Goal: Check status: Check status

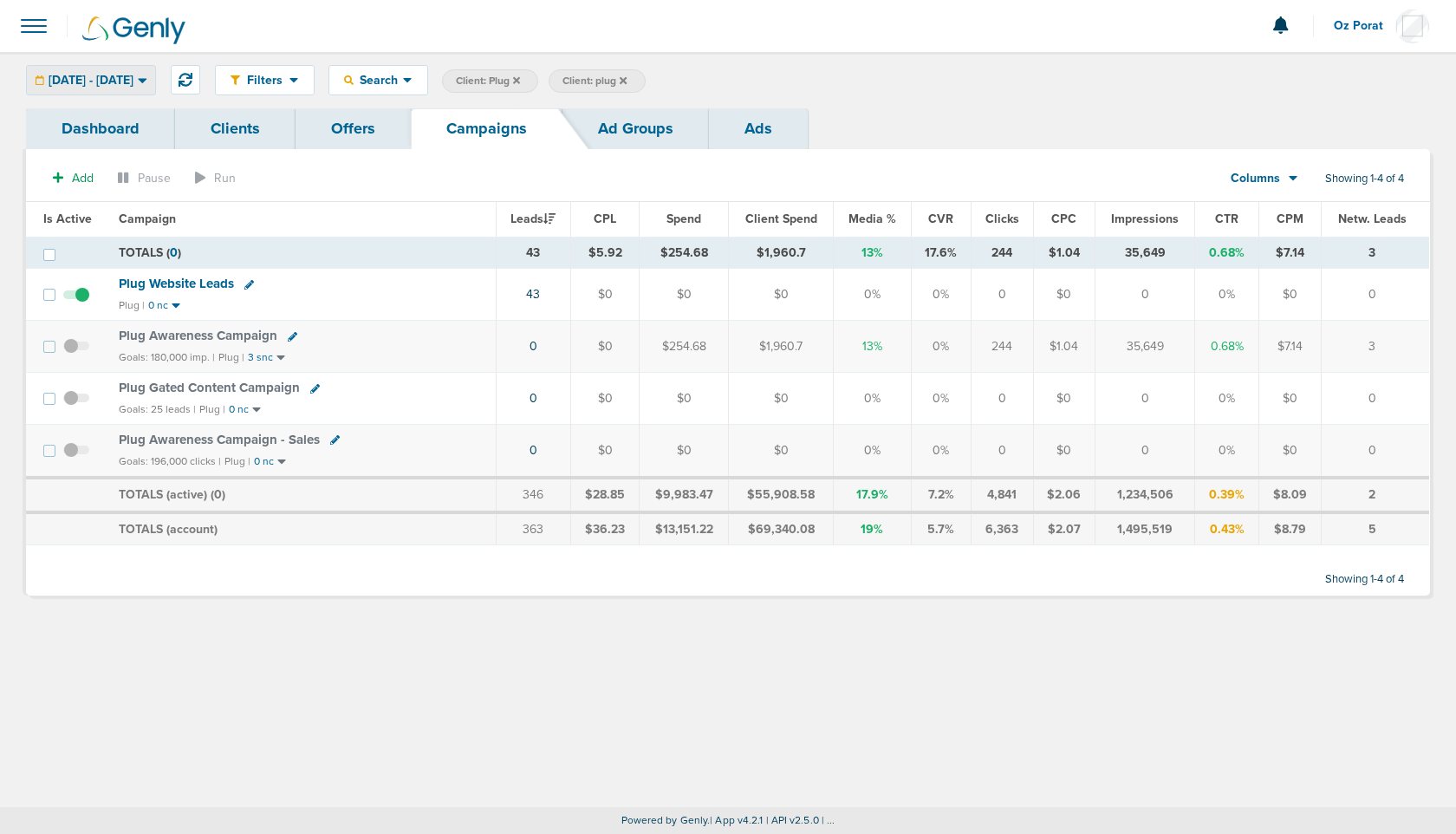
click at [102, 75] on span "[DATE] - [DATE]" at bounding box center [91, 81] width 85 height 12
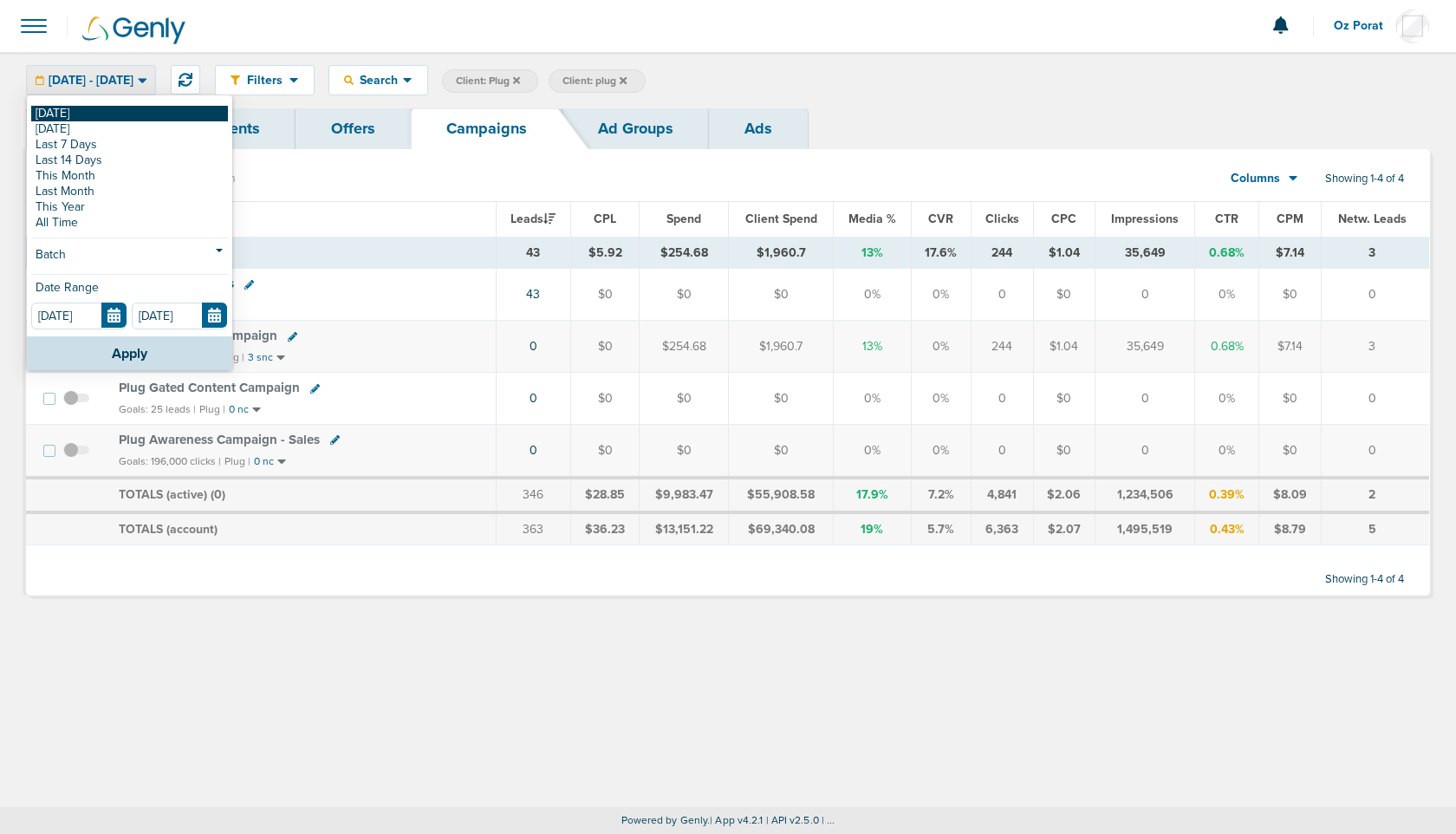
click at [77, 112] on link "[DATE]" at bounding box center [129, 113] width 197 height 16
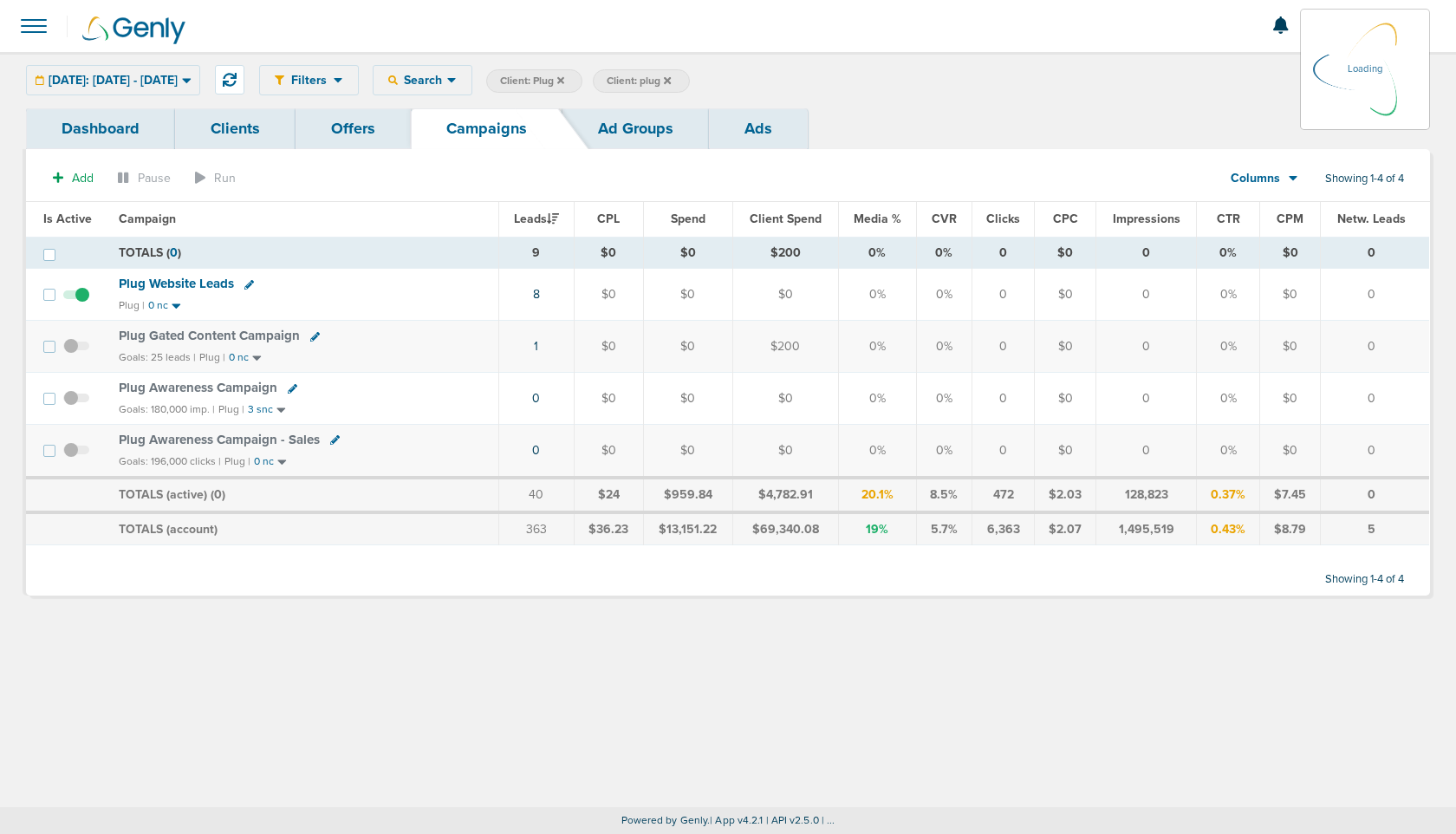
click at [541, 344] on td "1" at bounding box center [536, 346] width 76 height 52
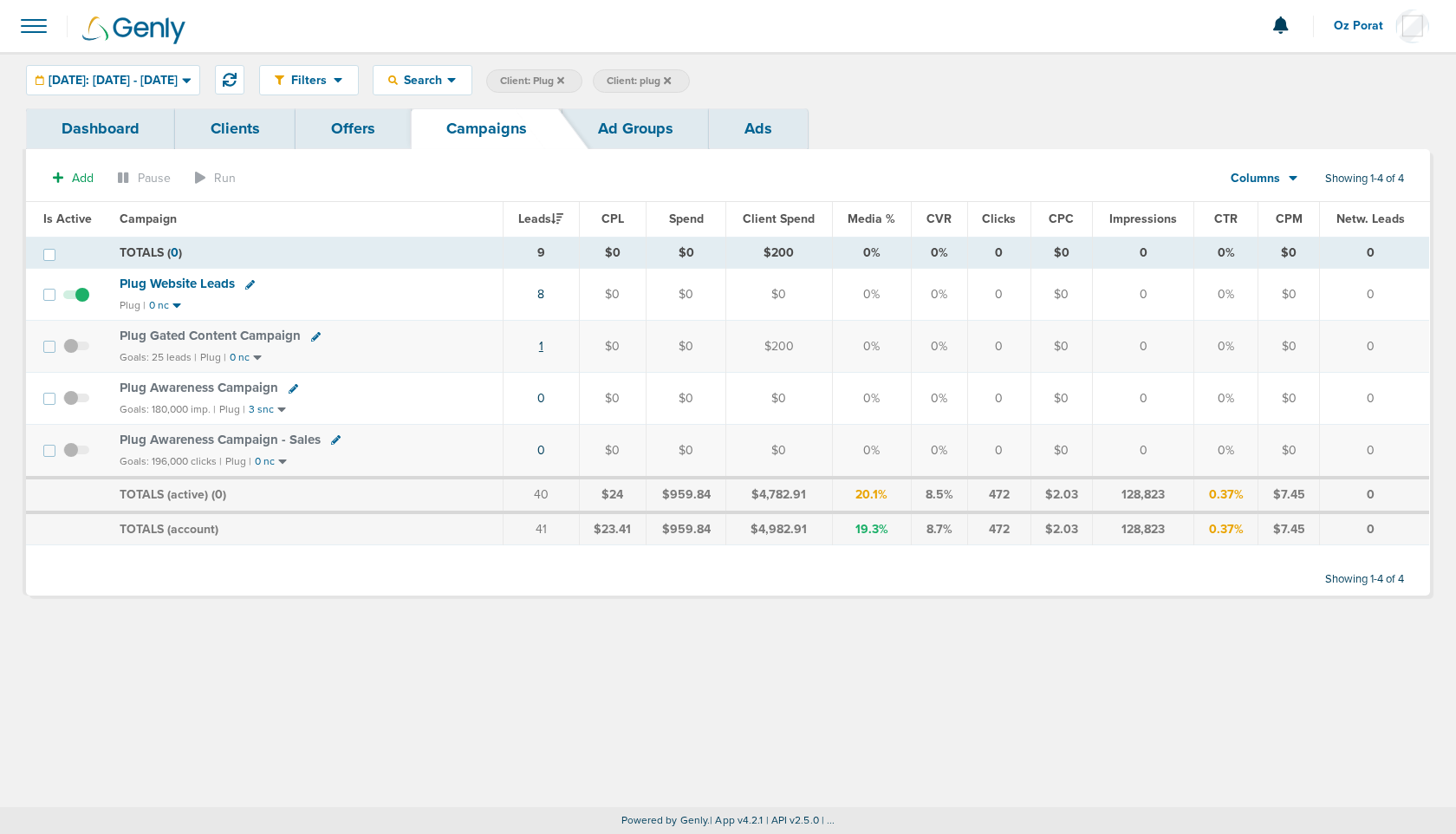
click at [543, 344] on link "1" at bounding box center [540, 346] width 4 height 15
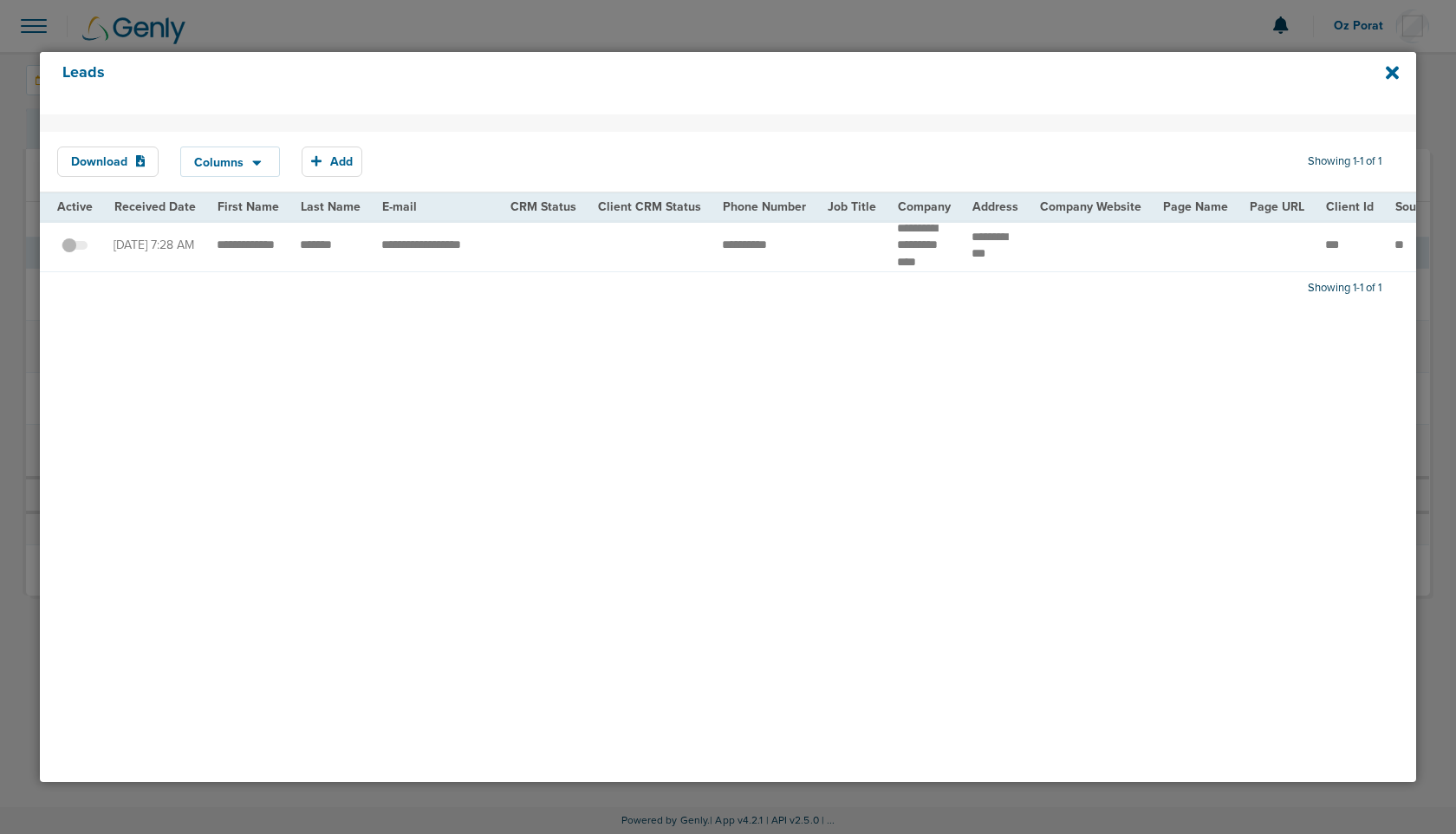
click at [76, 254] on span at bounding box center [75, 254] width 26 height 0
click at [75, 249] on input "checkbox" at bounding box center [75, 249] width 0 height 0
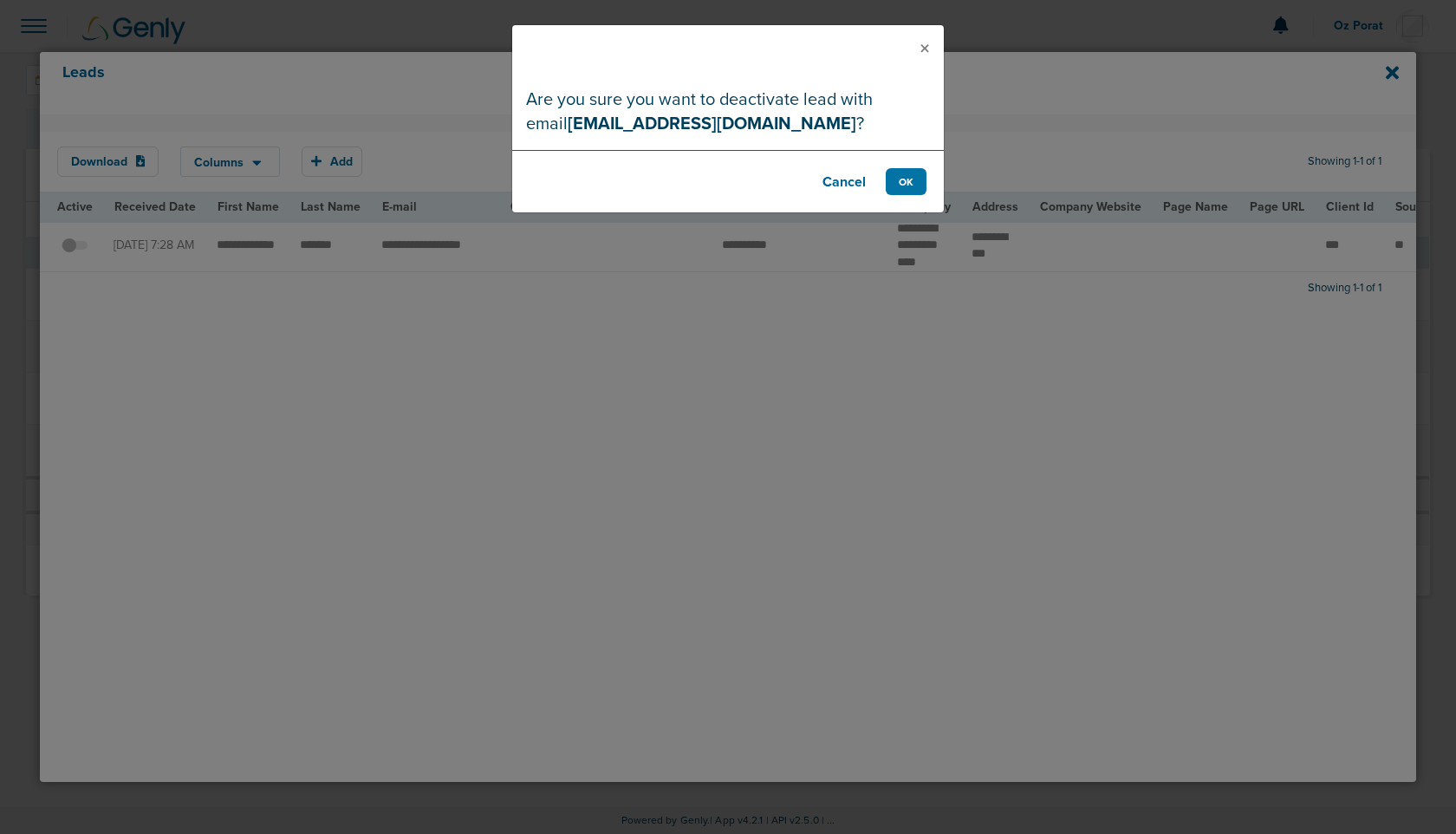
click at [883, 175] on footer "Cancel OK" at bounding box center [728, 181] width 431 height 62
click at [896, 177] on button "OK" at bounding box center [906, 181] width 40 height 27
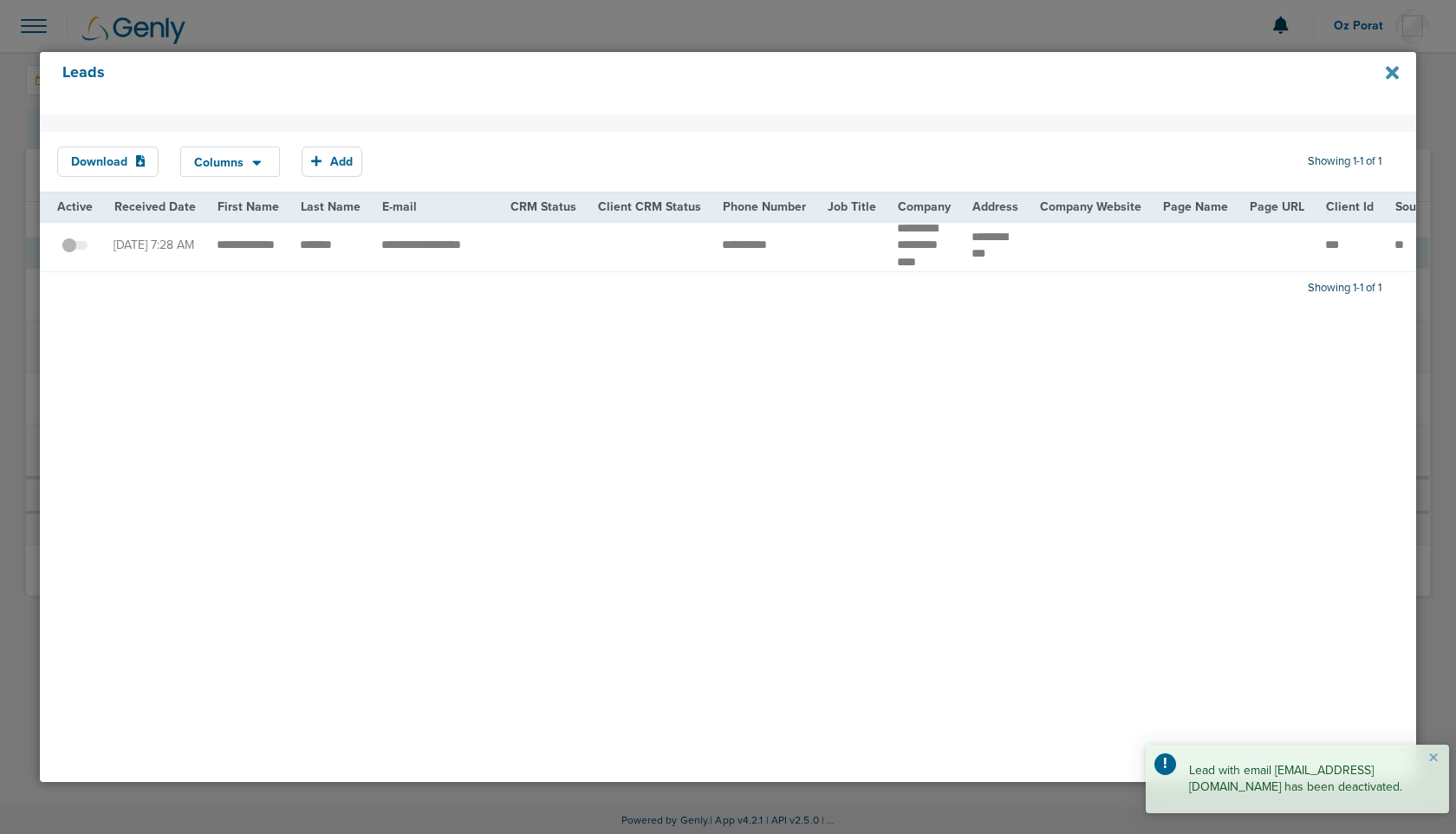
click at [1394, 64] on icon at bounding box center [1392, 73] width 13 height 19
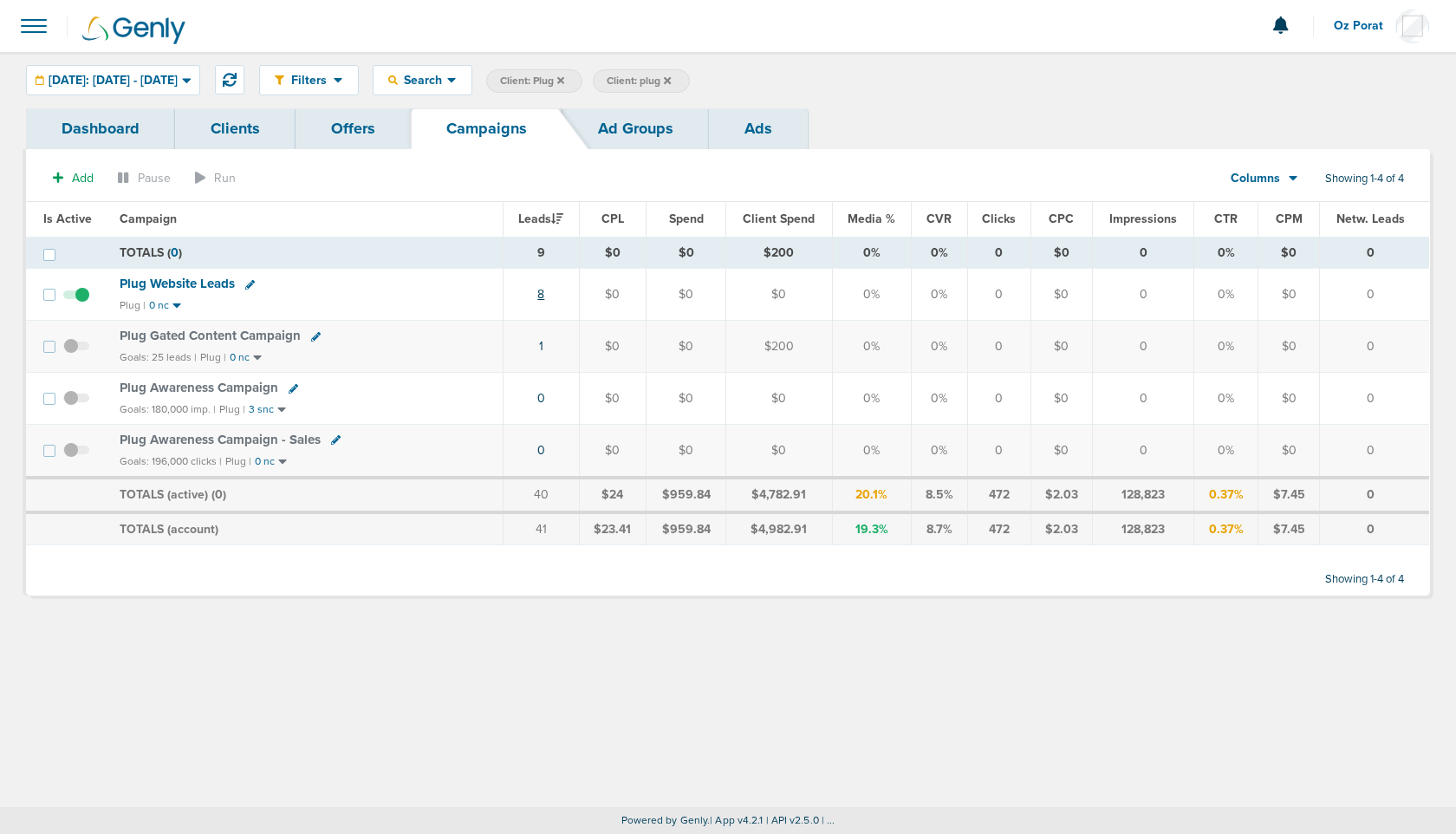
click at [544, 291] on link "8" at bounding box center [540, 294] width 7 height 15
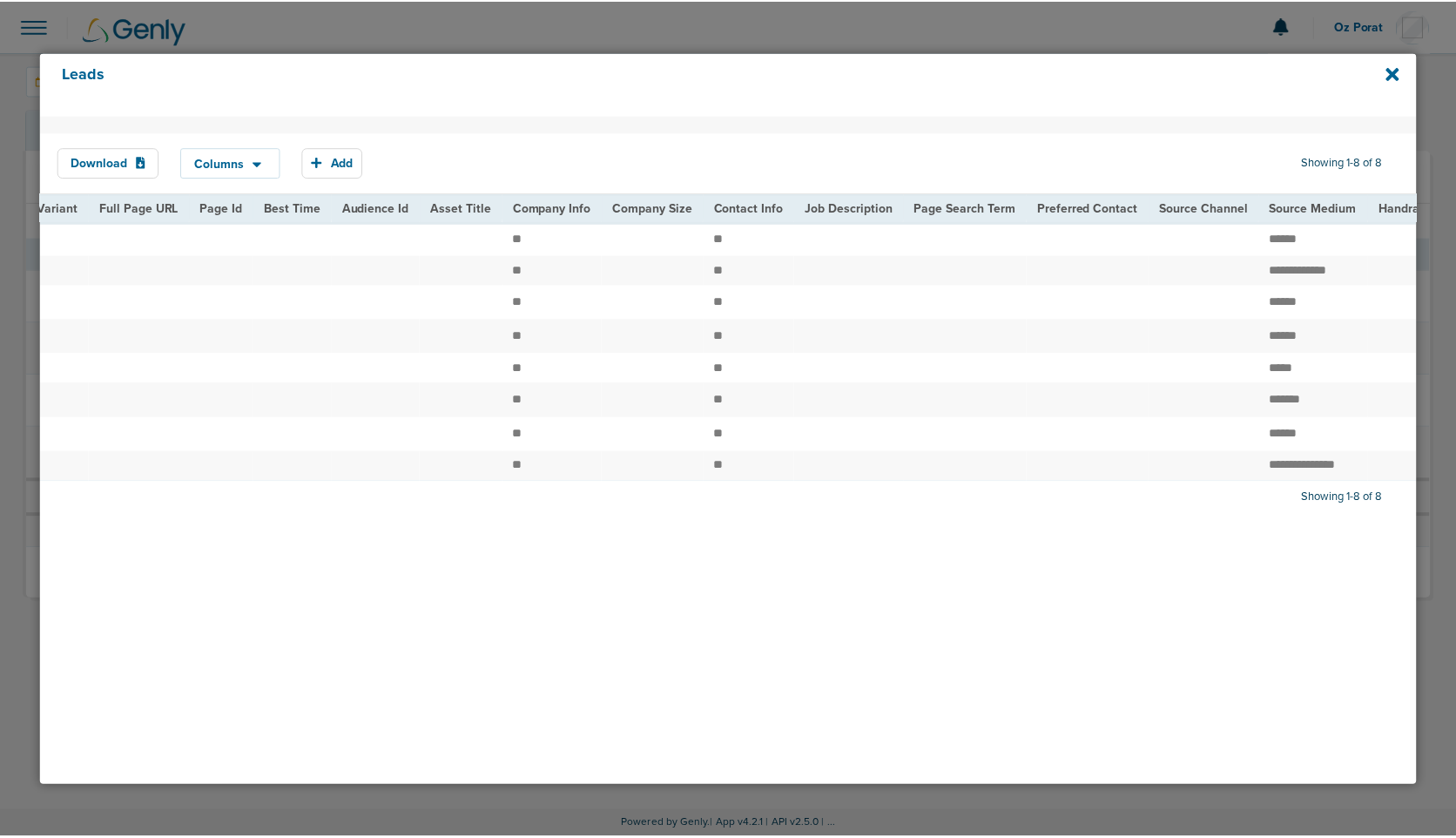
scroll to position [0, 1805]
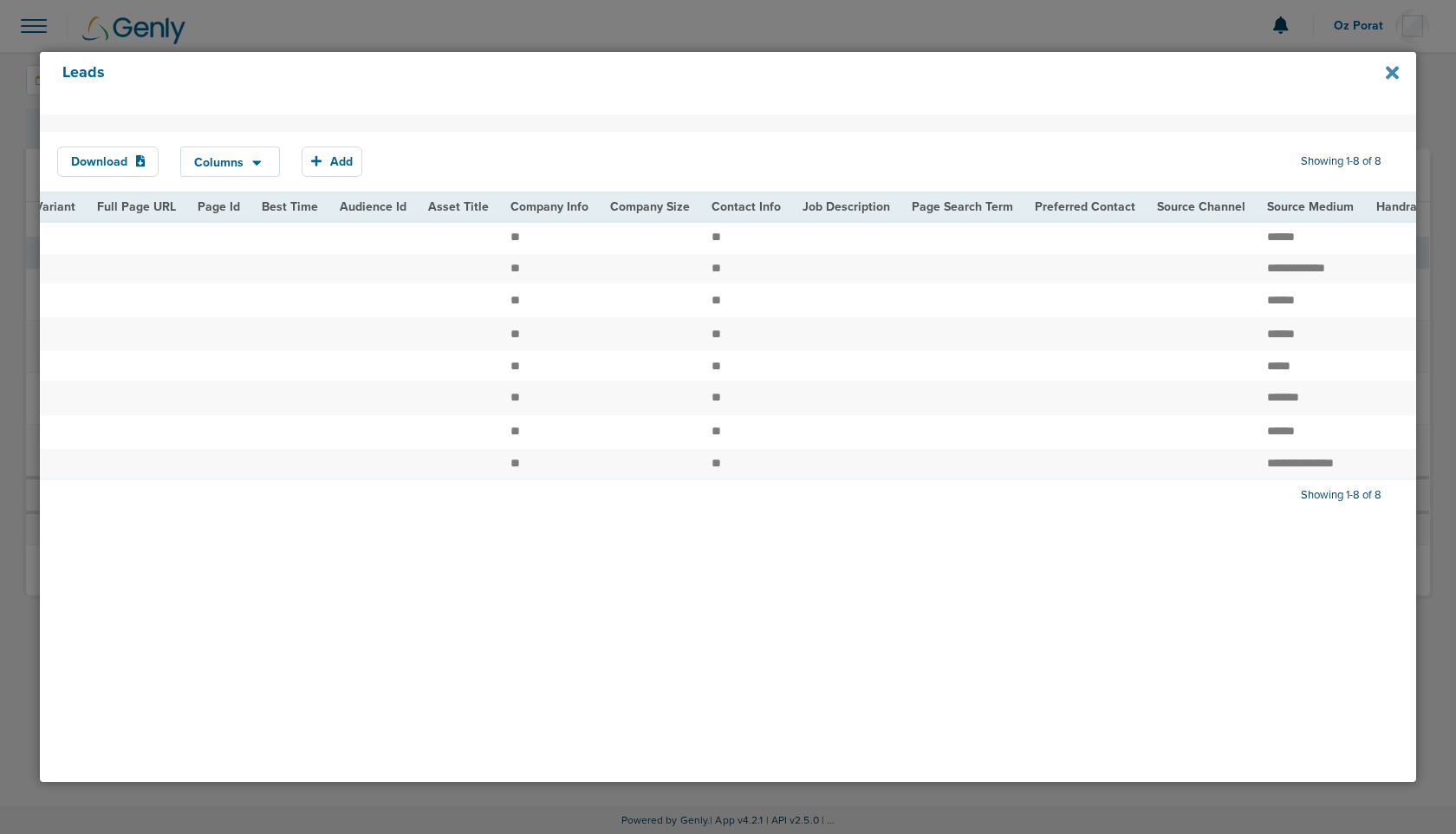
click at [1394, 70] on icon at bounding box center [1392, 73] width 13 height 13
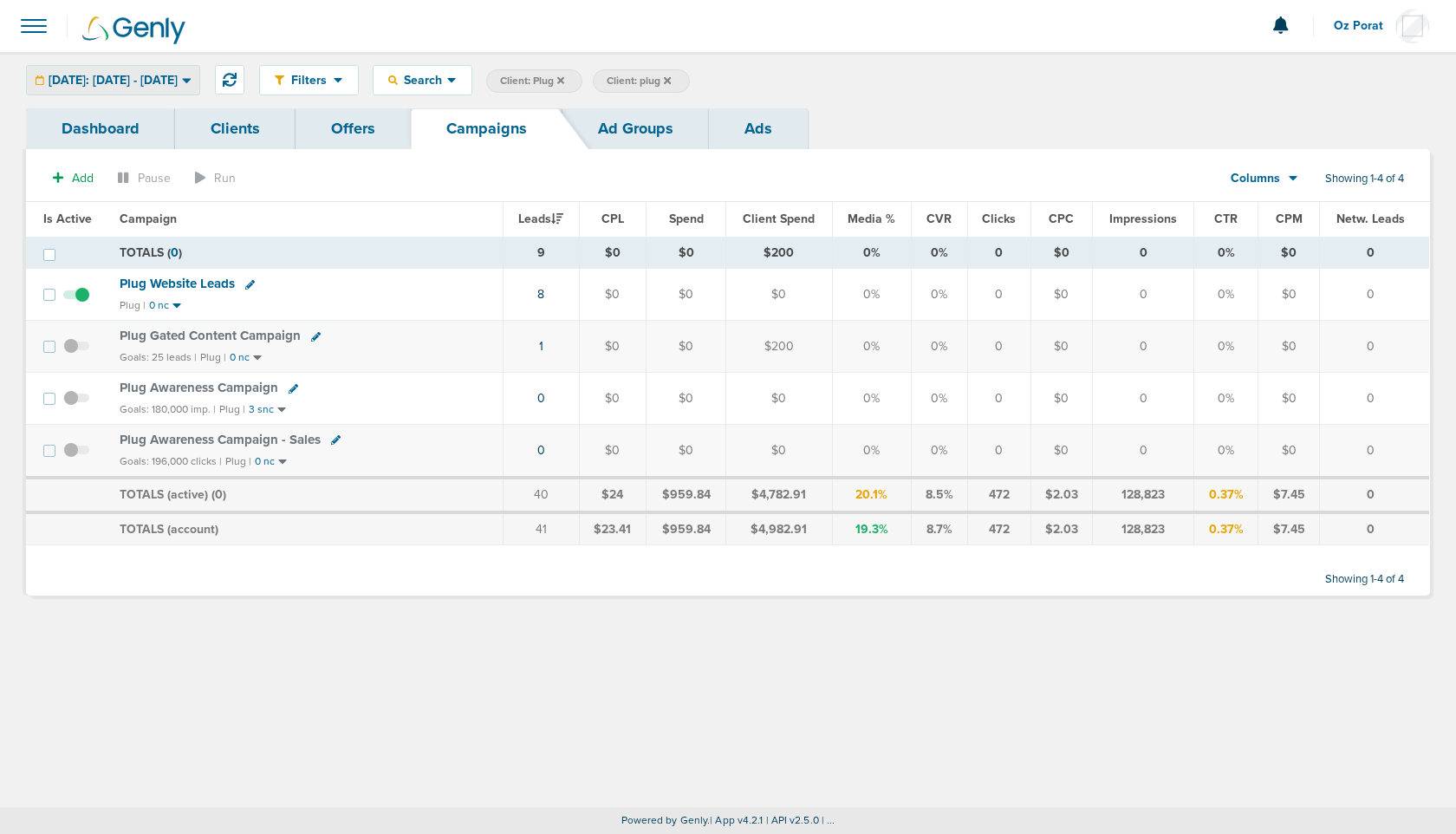
click at [146, 85] on span "[DATE]: [DATE] - [DATE]" at bounding box center [112, 81] width 129 height 12
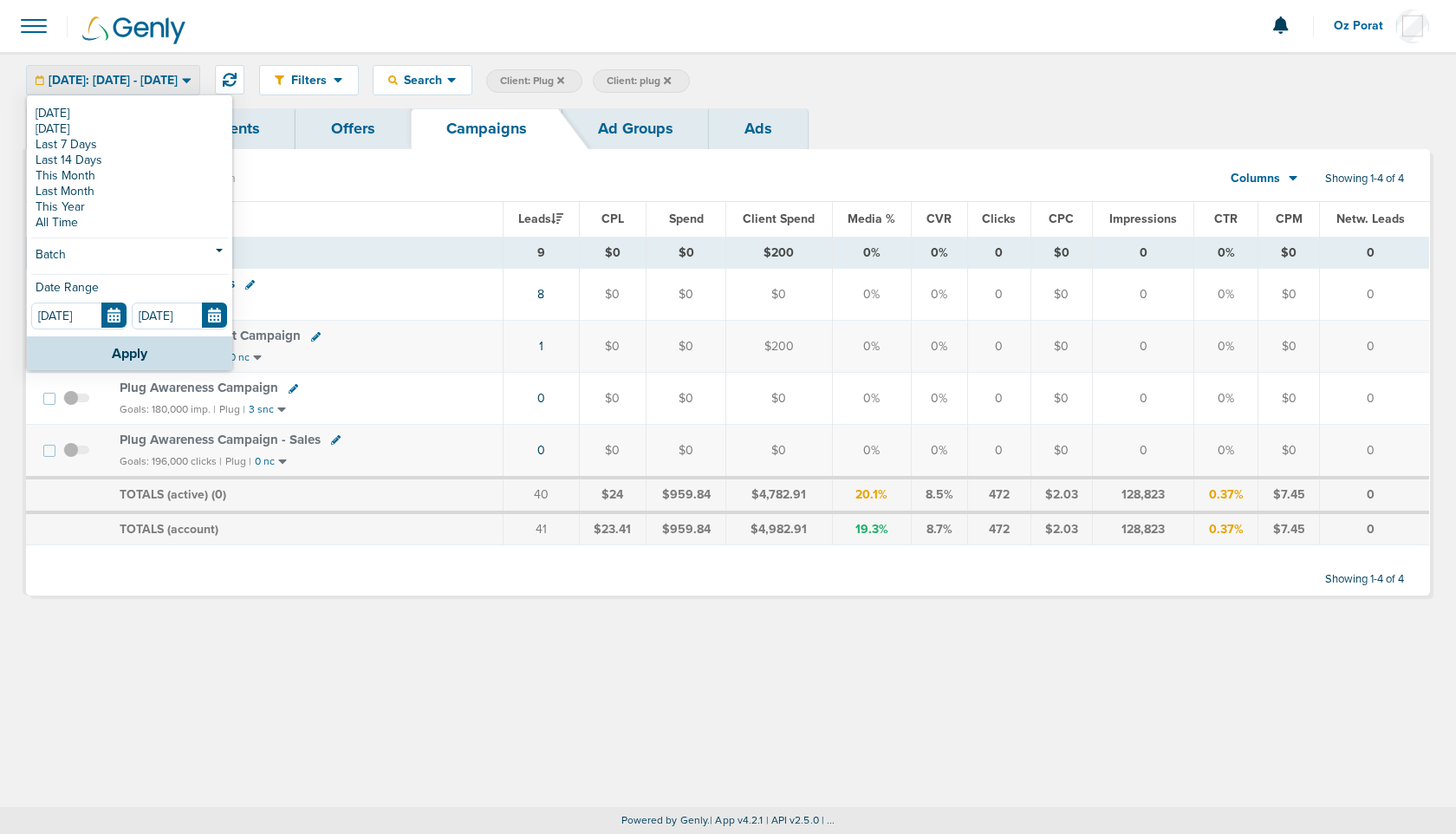
click at [938, 108] on div "Dashboard Clients Offers Campaigns Ad Groups Ads" at bounding box center [728, 128] width 1403 height 40
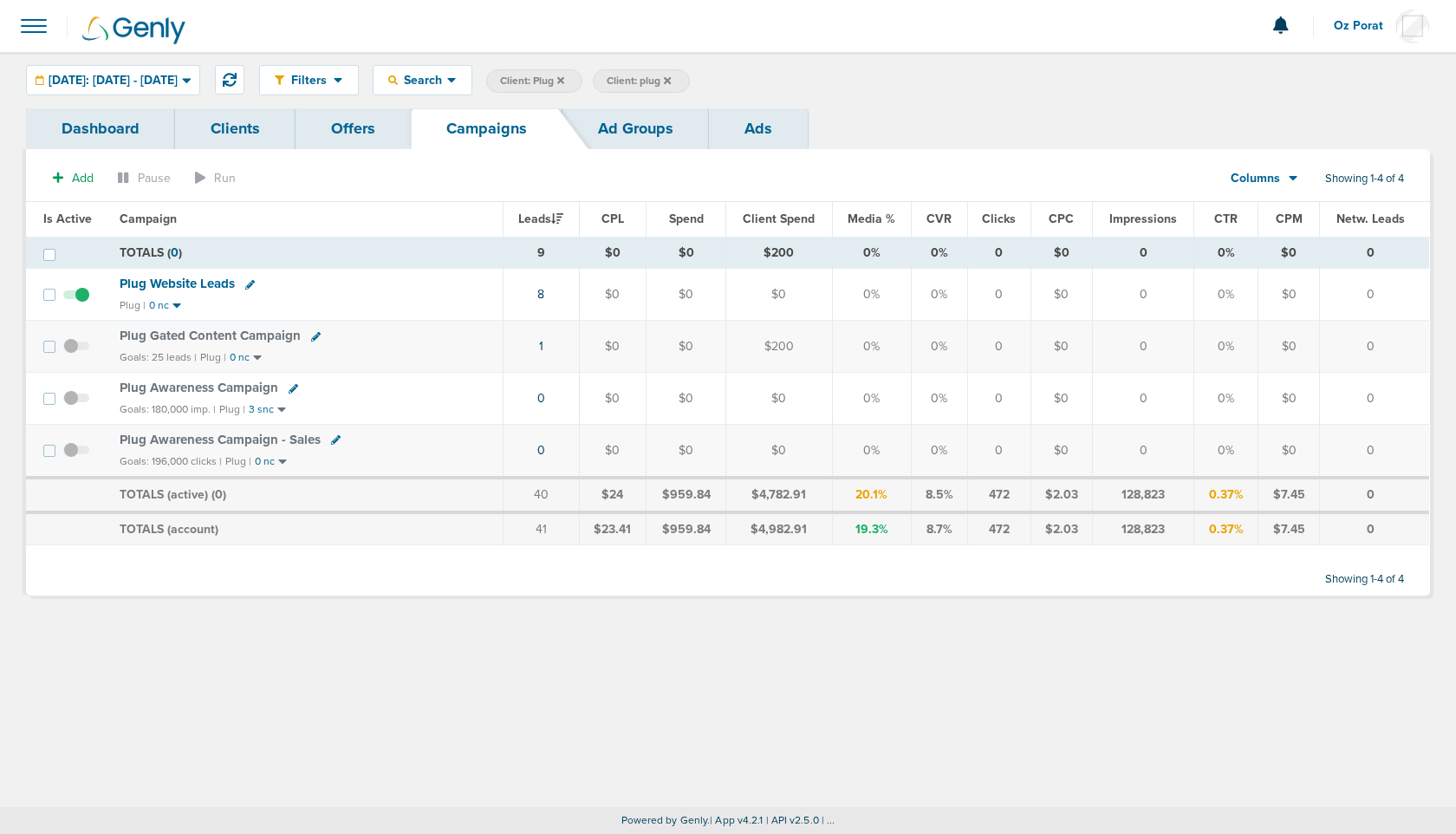
click at [670, 79] on icon at bounding box center [667, 80] width 7 height 7
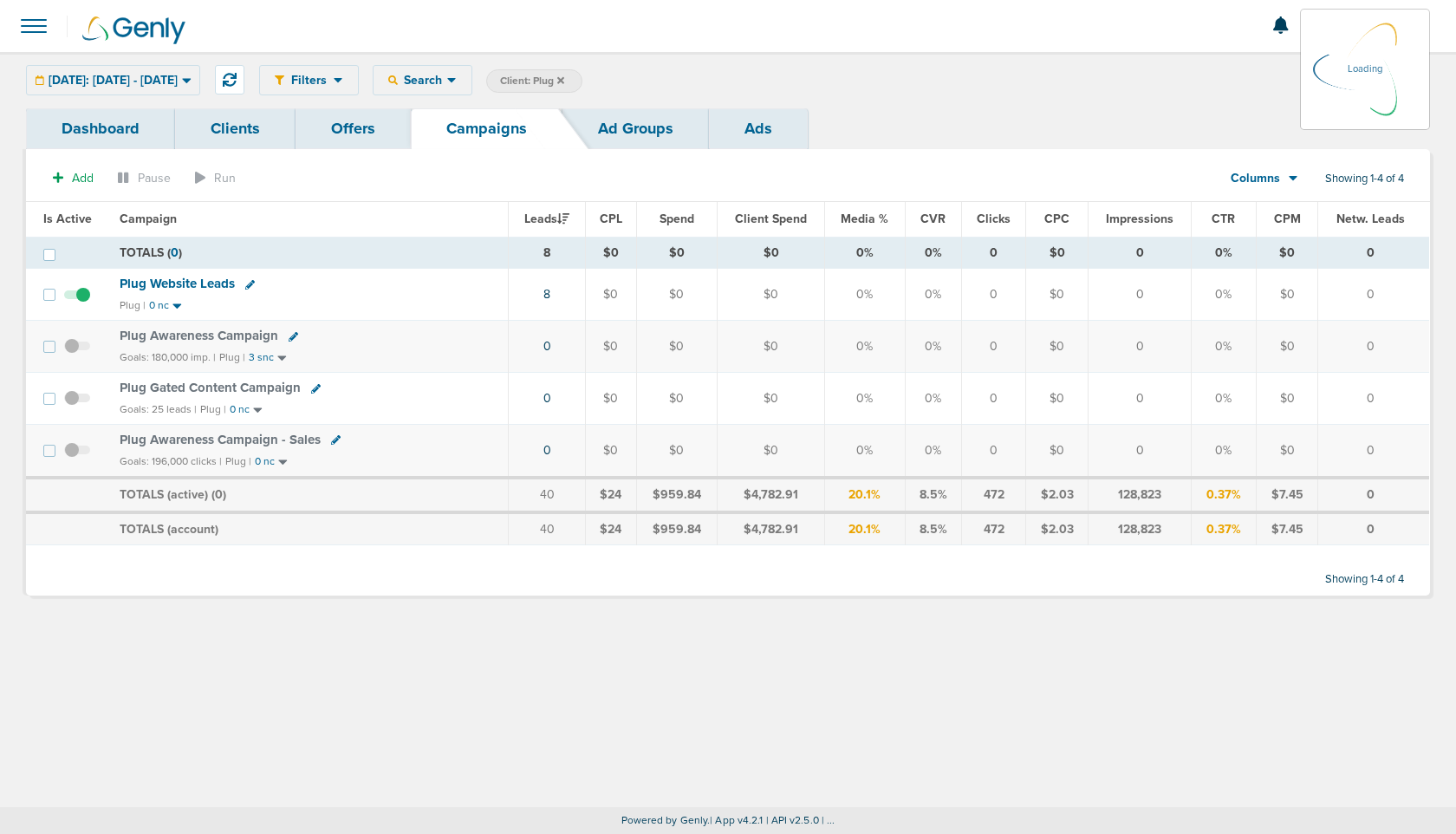
click at [564, 76] on icon at bounding box center [561, 81] width 7 height 11
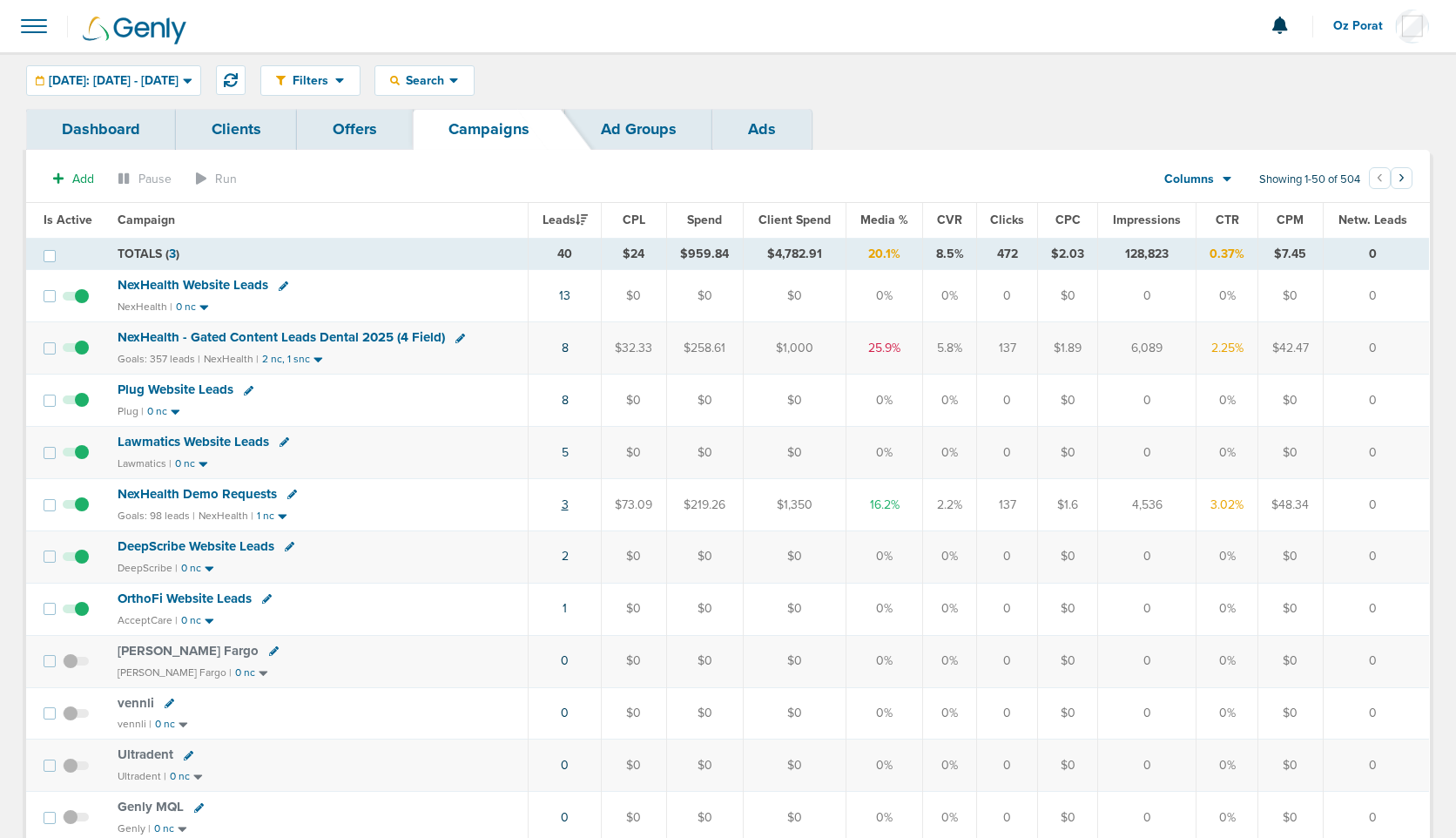
click at [569, 500] on link "3" at bounding box center [565, 504] width 7 height 15
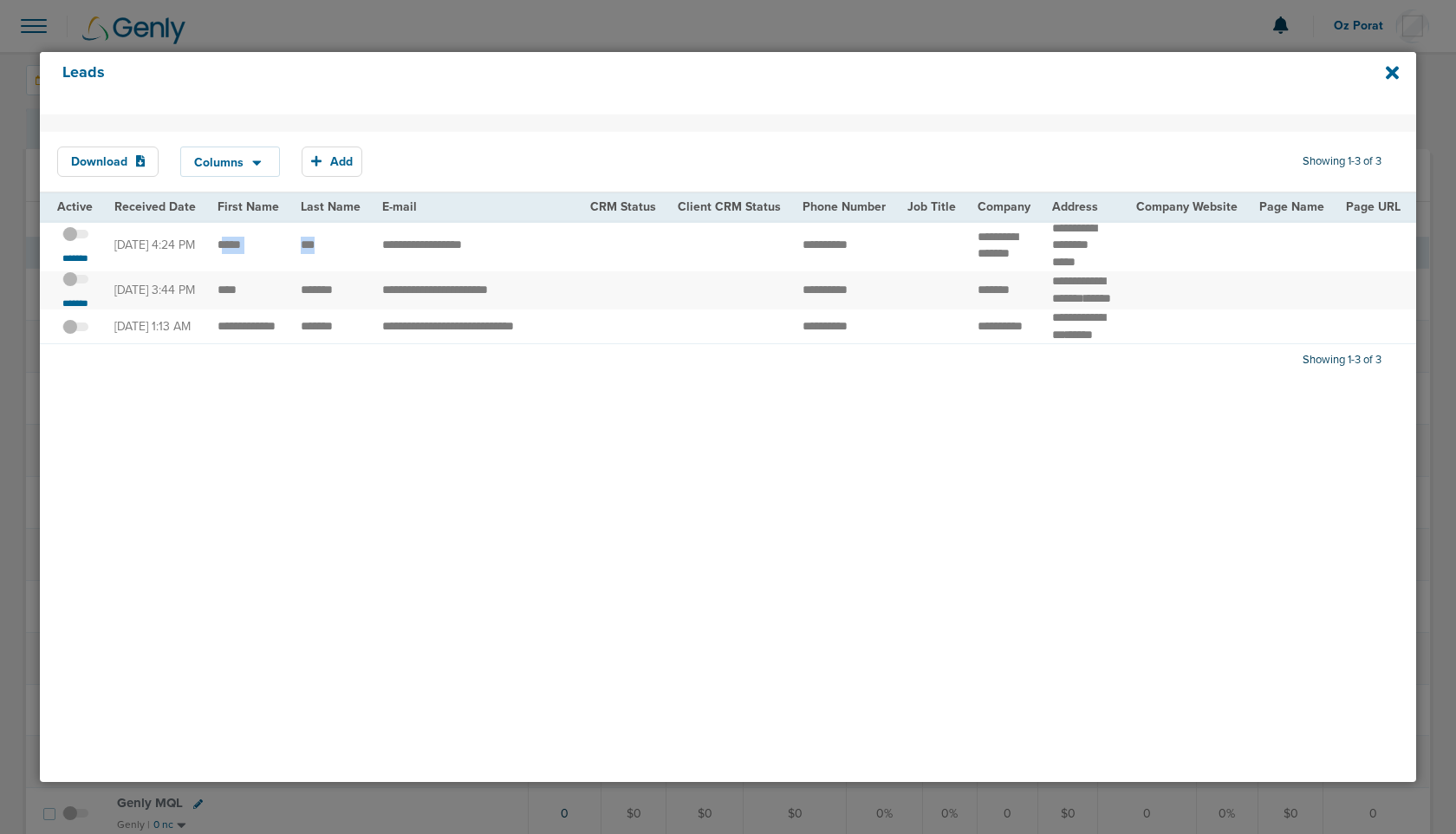
drag, startPoint x: 219, startPoint y: 250, endPoint x: 323, endPoint y: 248, distance: 104.0
copy tr
click at [216, 250] on td "*****" at bounding box center [249, 245] width 83 height 51
drag, startPoint x: 214, startPoint y: 250, endPoint x: 369, endPoint y: 250, distance: 155.0
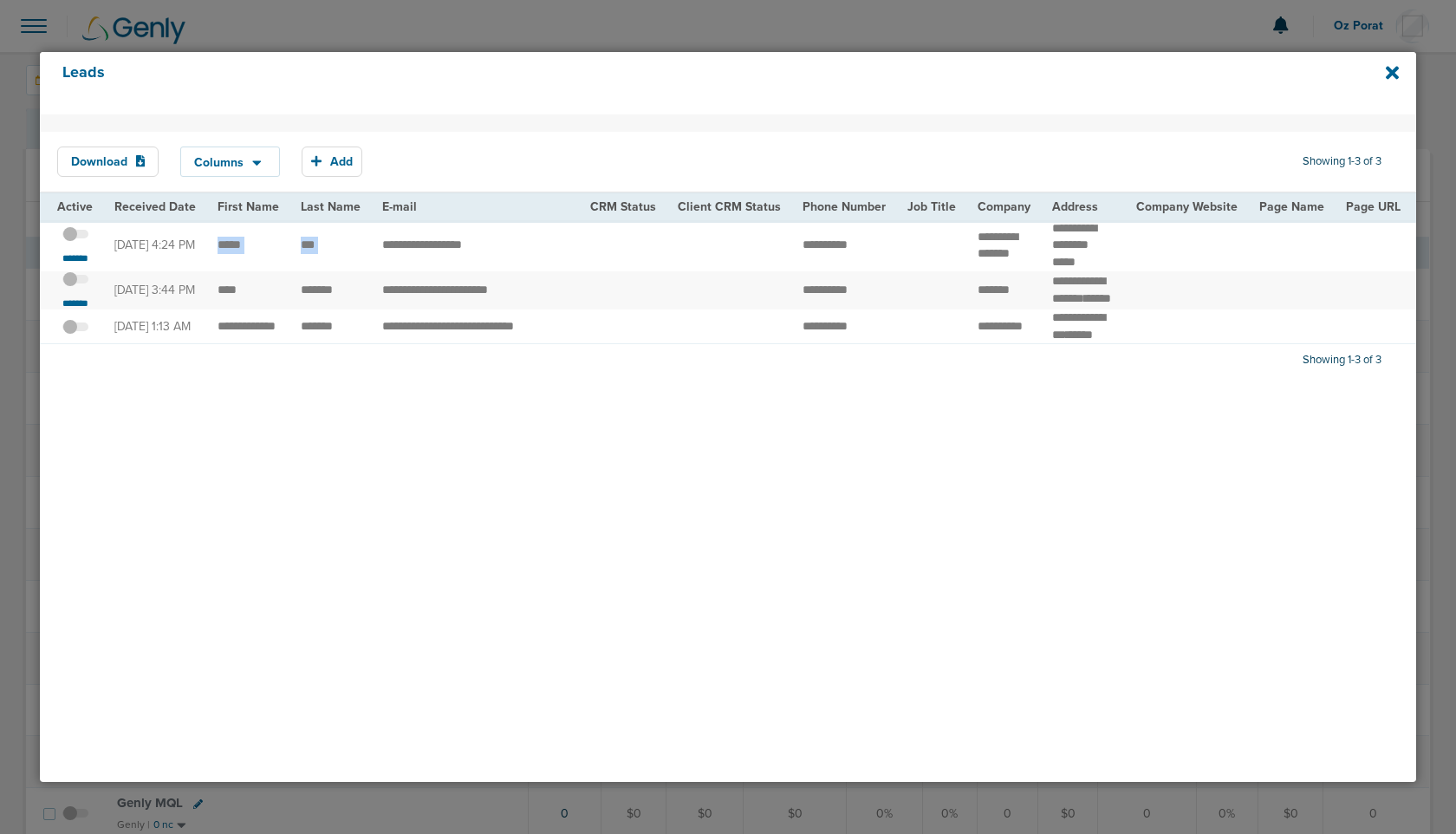
copy tr "***"
drag, startPoint x: 210, startPoint y: 295, endPoint x: 344, endPoint y: 298, distance: 134.0
click at [977, 290] on td "*******" at bounding box center [1003, 291] width 75 height 39
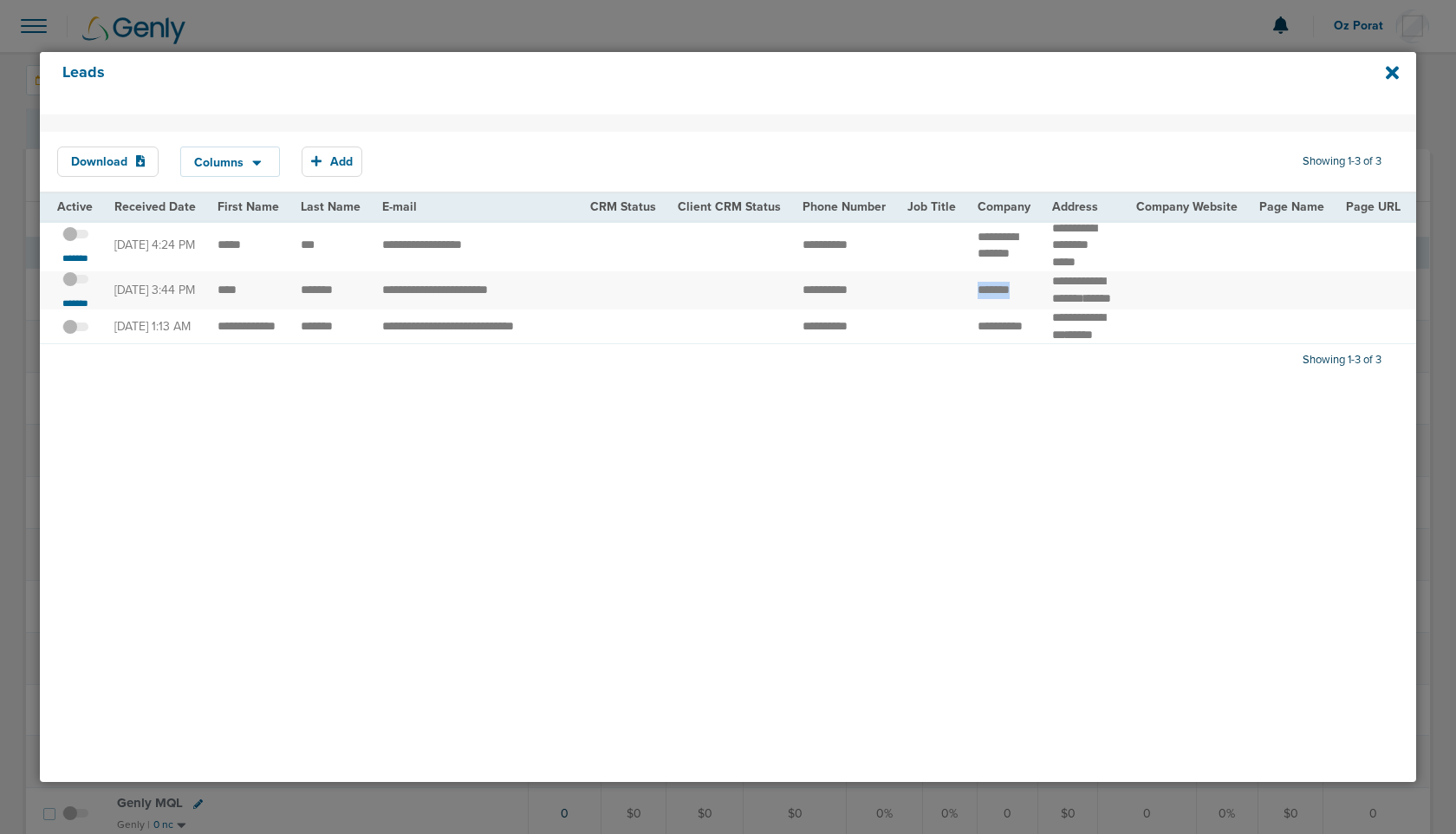
click at [977, 290] on td "*******" at bounding box center [1003, 291] width 75 height 39
click at [73, 287] on span at bounding box center [76, 287] width 26 height 0
click at [76, 282] on input "checkbox" at bounding box center [76, 282] width 0 height 0
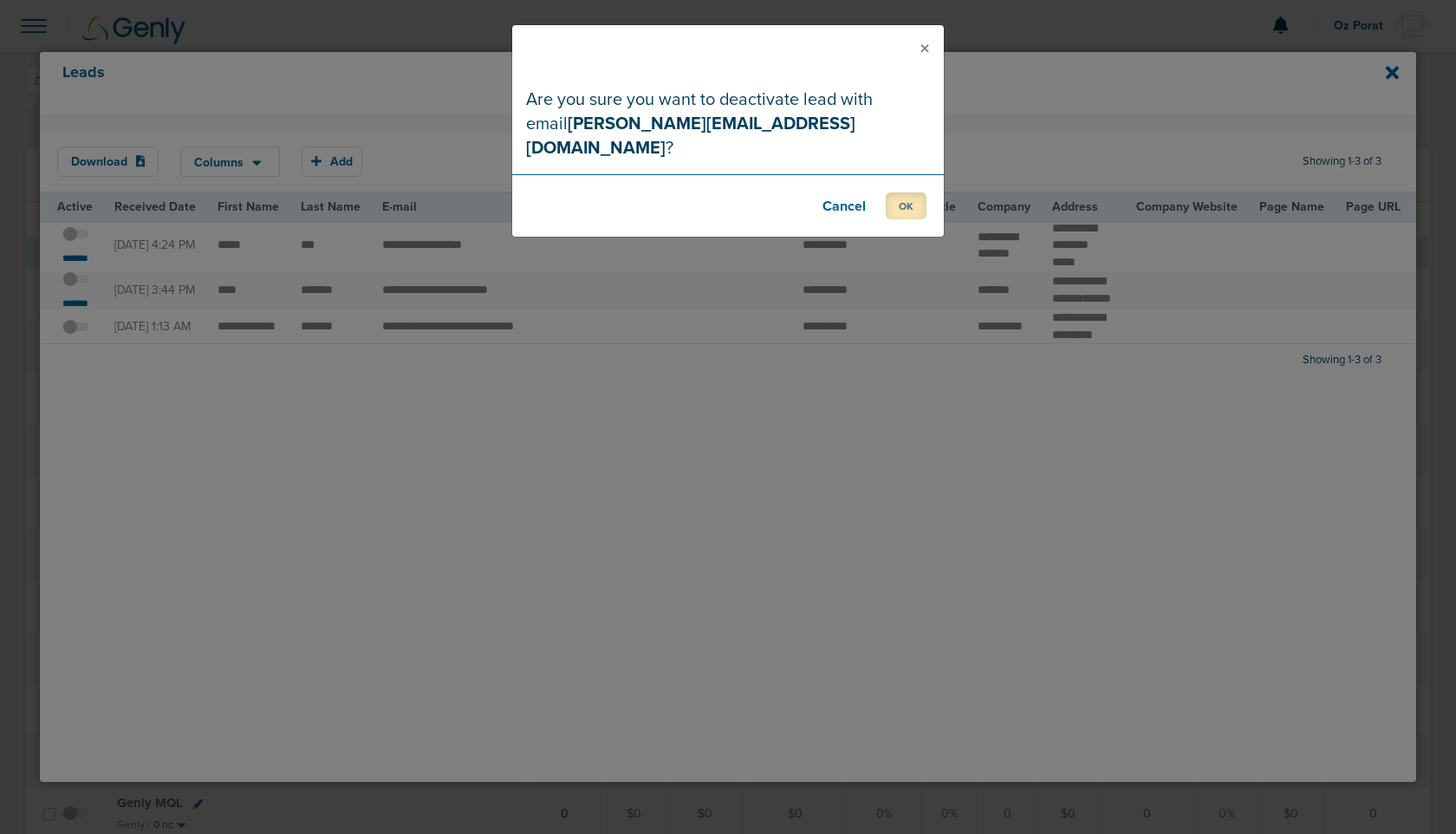
click at [904, 192] on button "OK" at bounding box center [906, 206] width 40 height 27
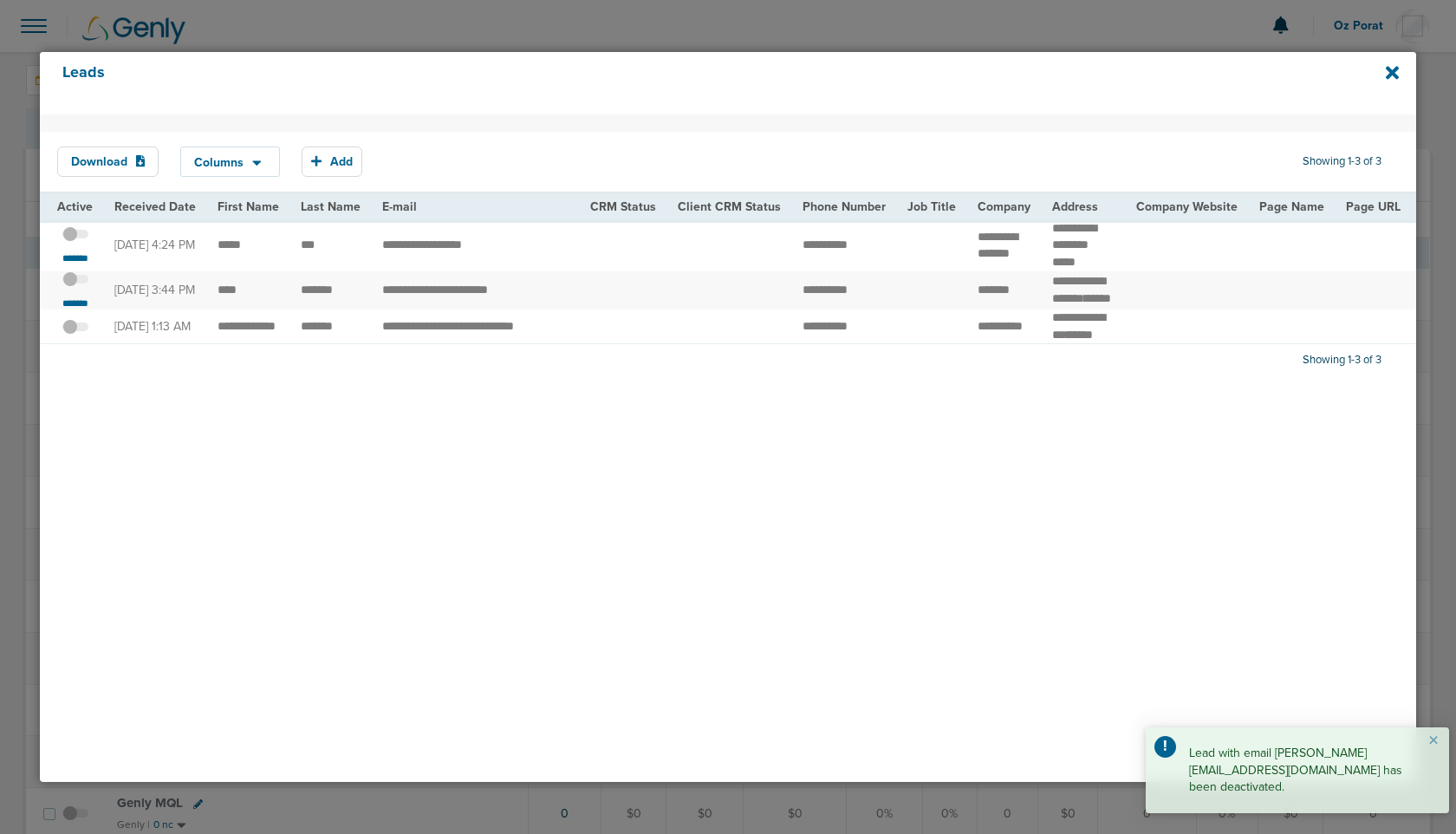
click at [78, 243] on span at bounding box center [76, 243] width 26 height 0
click at [76, 237] on input "checkbox" at bounding box center [76, 237] width 0 height 0
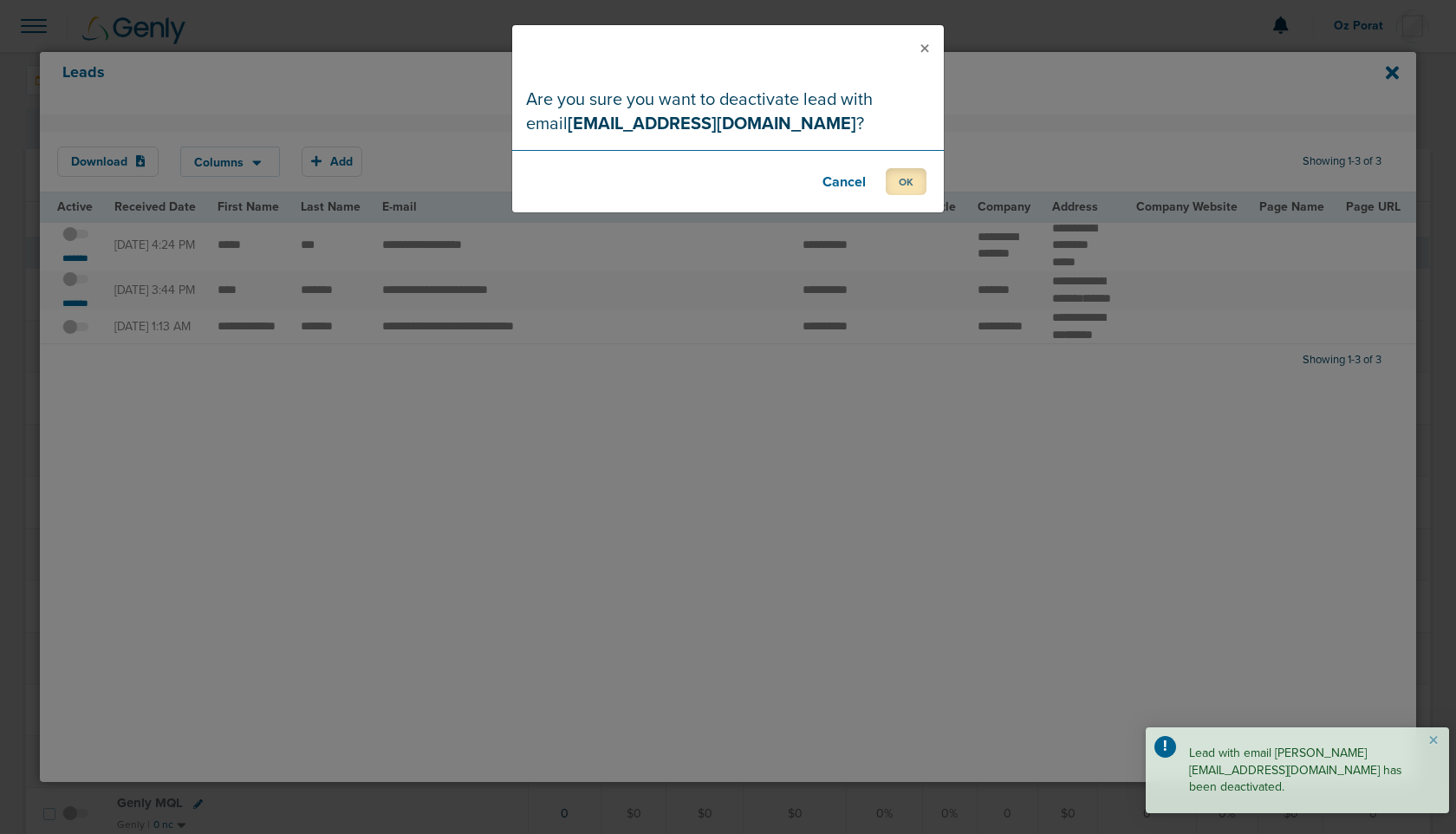
click at [904, 176] on button "OK" at bounding box center [906, 181] width 40 height 27
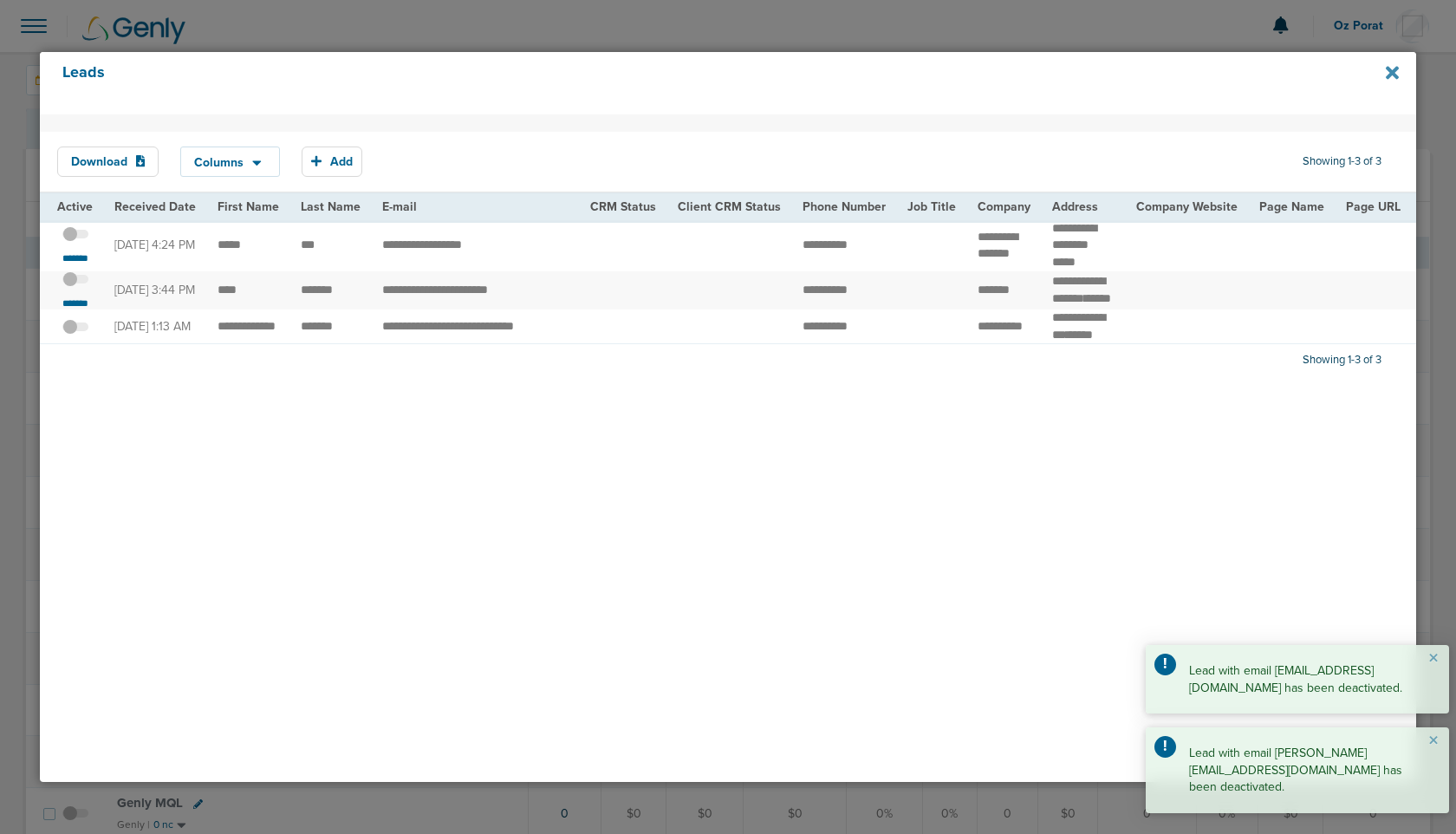
click at [1394, 68] on icon at bounding box center [1392, 73] width 13 height 19
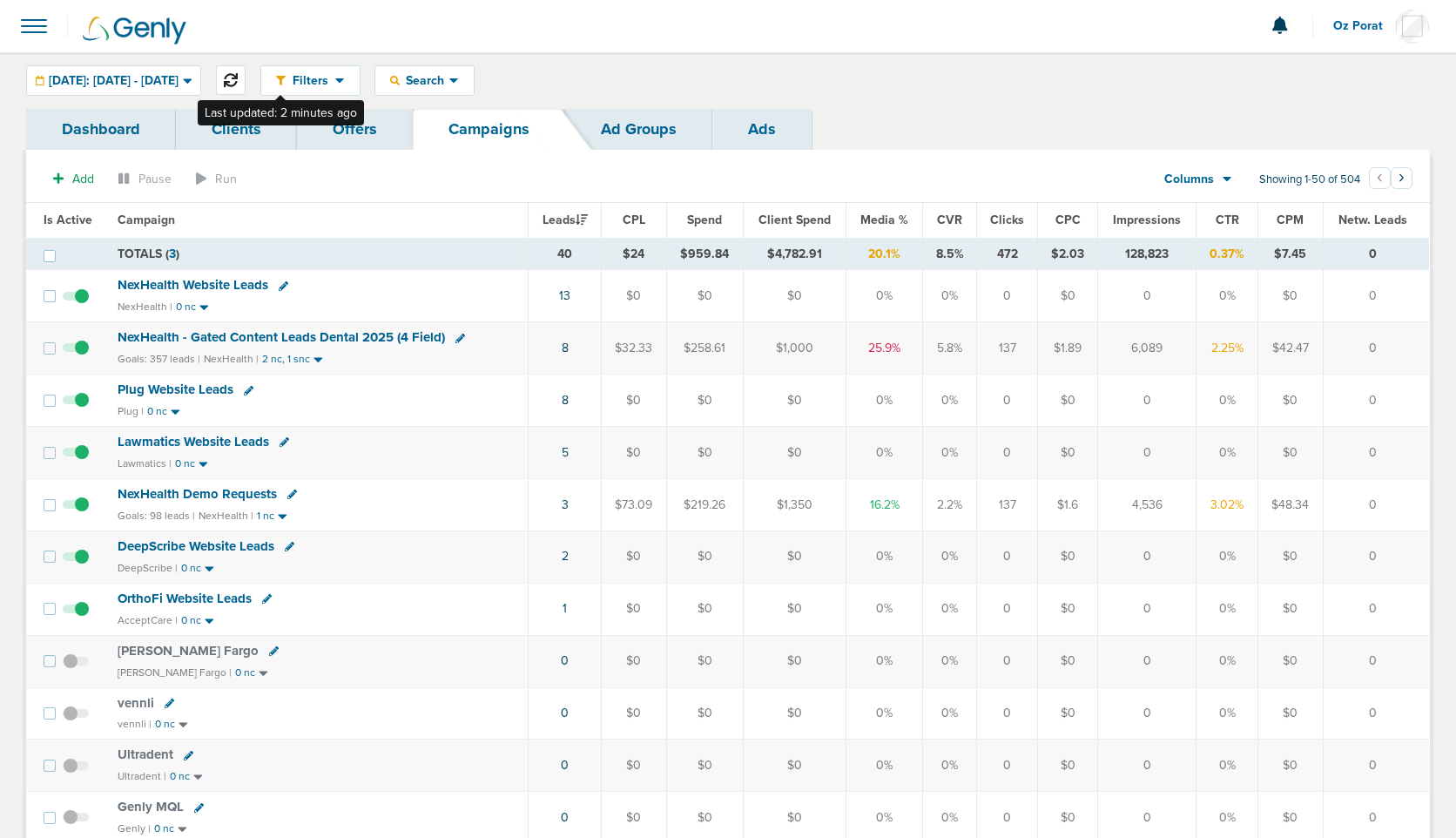
click at [245, 72] on button at bounding box center [231, 80] width 30 height 30
